Goal: Task Accomplishment & Management: Use online tool/utility

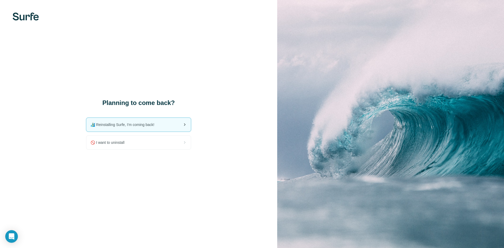
click at [146, 123] on span "🏄🏻‍♂️ Reinstalling Surfe, I'm coming back!" at bounding box center [124, 124] width 68 height 5
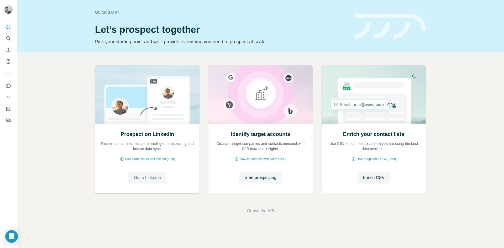
click at [147, 177] on span "Go to LinkedIn" at bounding box center [146, 177] width 27 height 6
